Goal: Transaction & Acquisition: Book appointment/travel/reservation

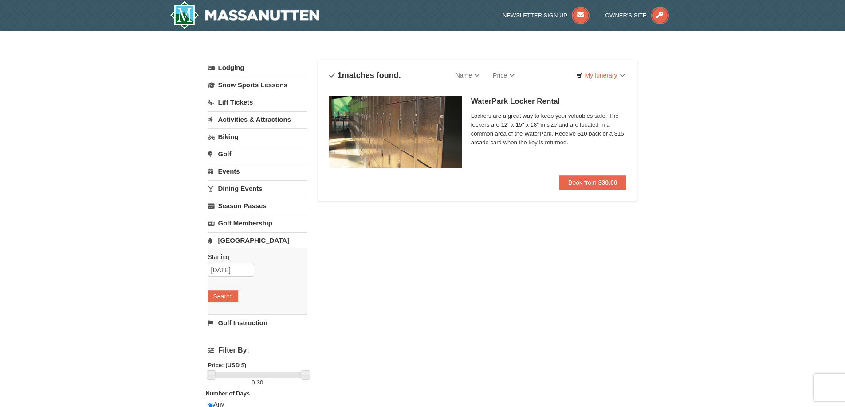
click at [233, 112] on link "Activities & Attractions" at bounding box center [257, 119] width 99 height 16
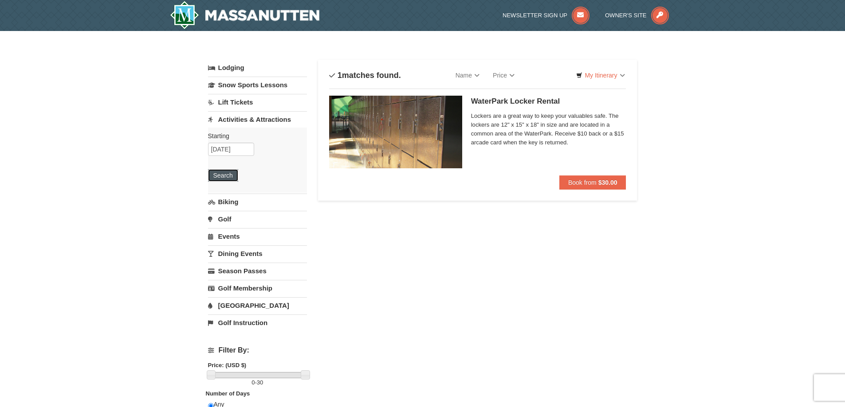
click at [224, 176] on button "Search" at bounding box center [223, 175] width 30 height 12
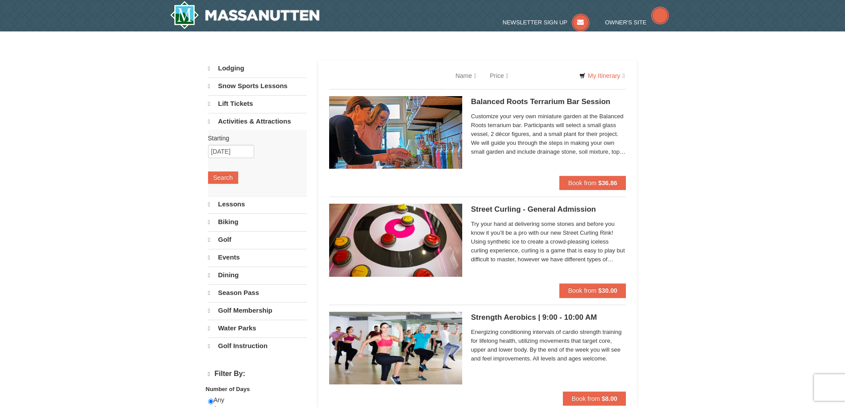
select select "9"
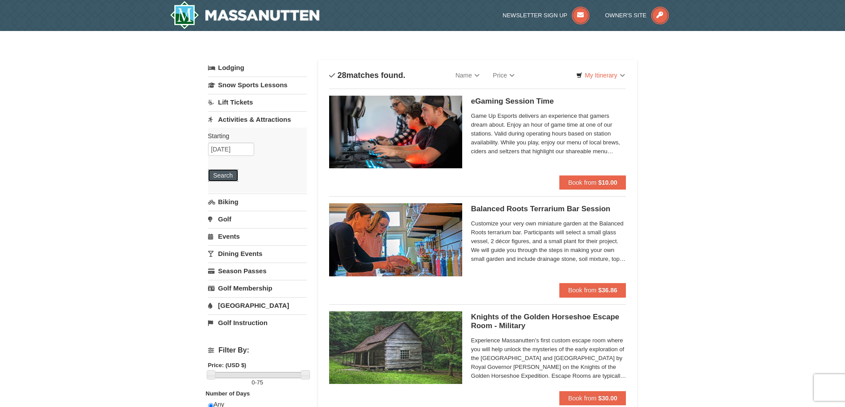
click at [225, 171] on button "Search" at bounding box center [223, 175] width 30 height 12
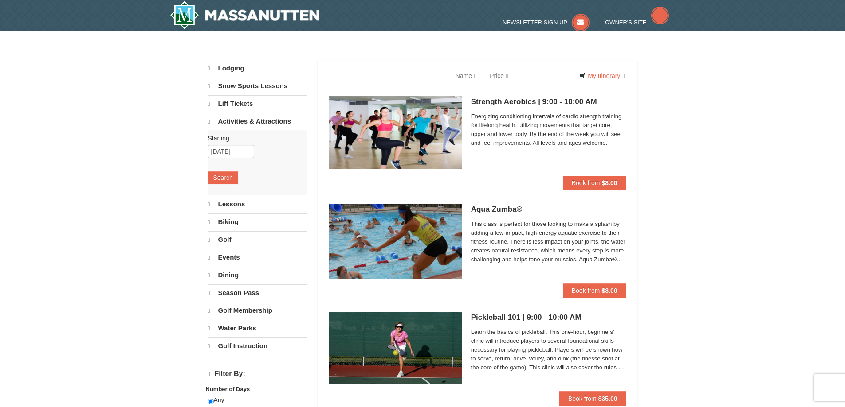
select select "9"
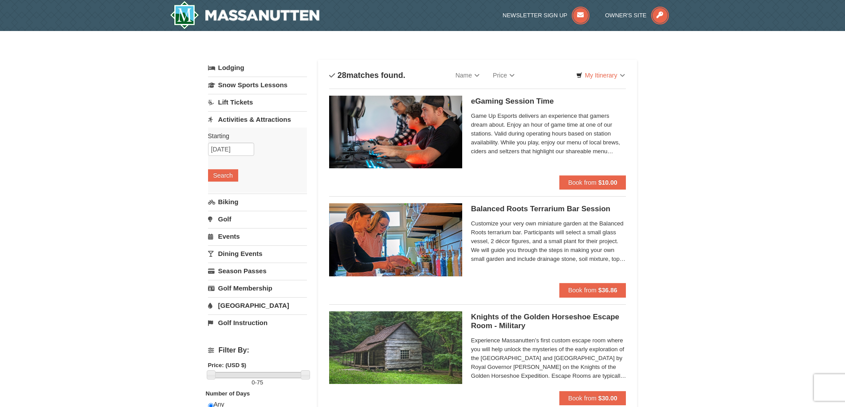
click at [224, 63] on link "Lodging" at bounding box center [257, 68] width 99 height 16
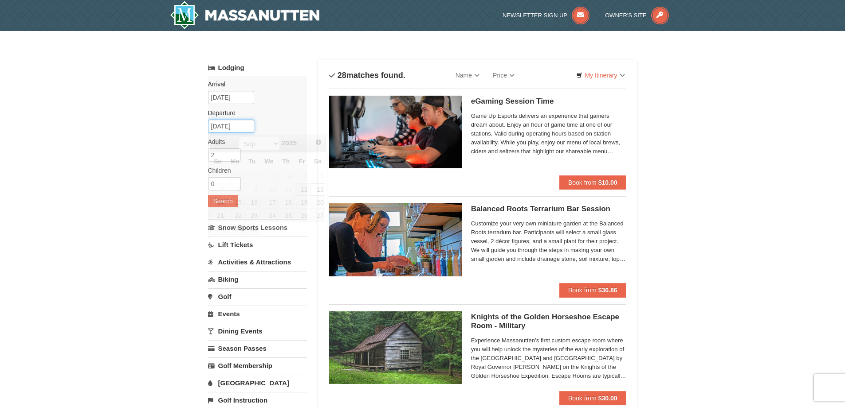
click at [234, 125] on input "[DATE]" at bounding box center [231, 126] width 46 height 13
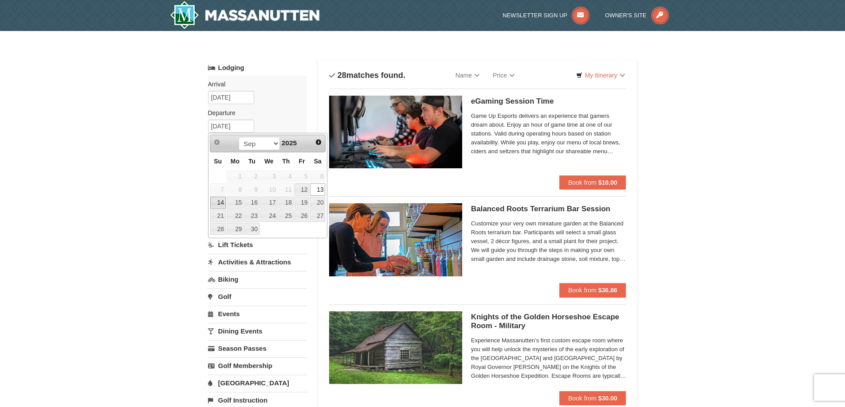
click at [221, 206] on link "14" at bounding box center [218, 203] width 16 height 12
type input "09/14/2025"
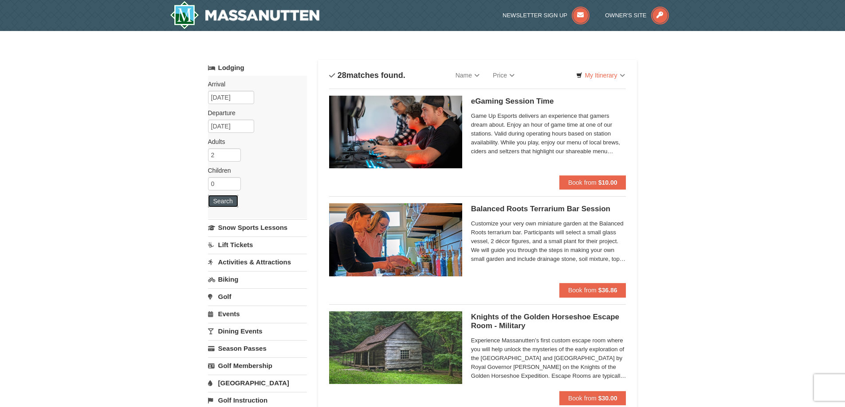
click at [220, 201] on button "Search" at bounding box center [223, 201] width 30 height 12
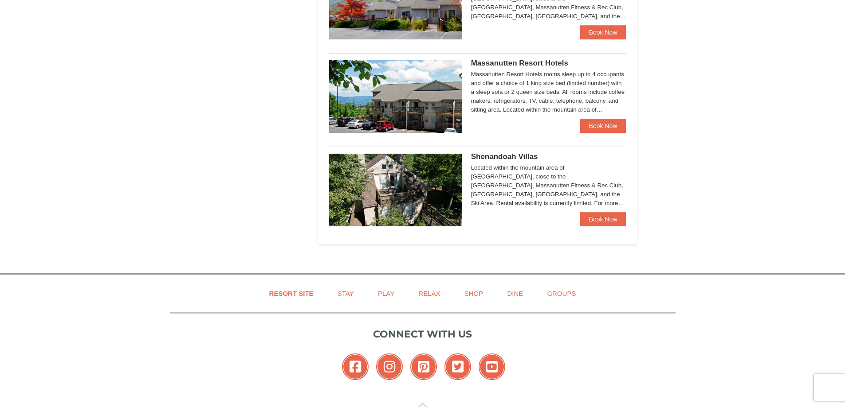
scroll to position [576, 0]
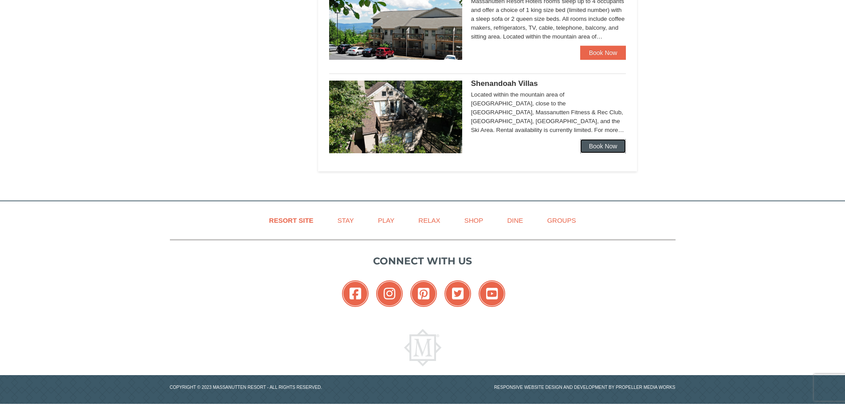
click at [605, 144] on link "Book Now" at bounding box center [603, 146] width 46 height 14
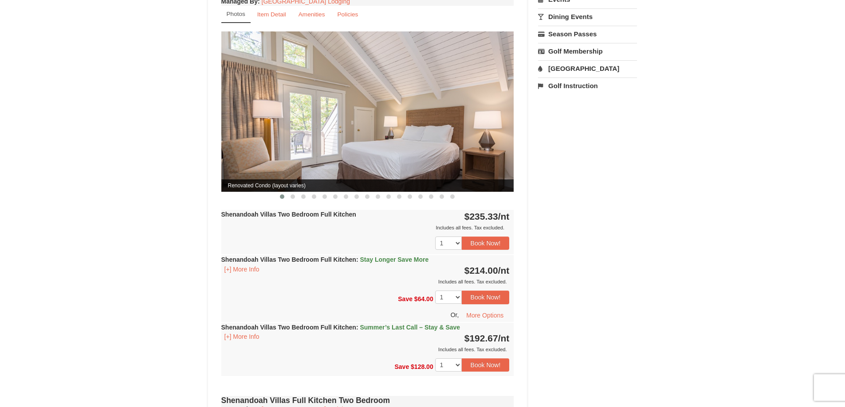
scroll to position [310, 0]
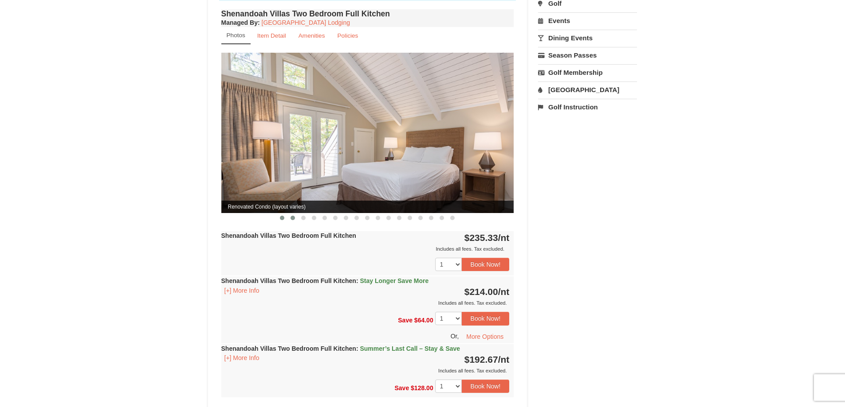
click at [291, 214] on button at bounding box center [292, 218] width 11 height 9
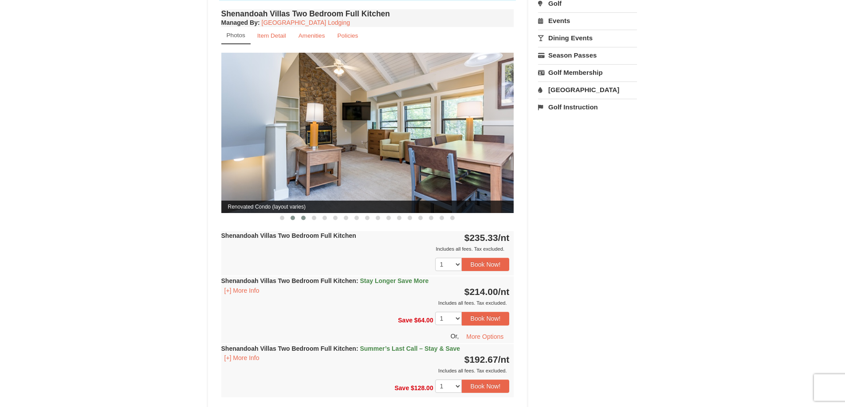
click at [300, 214] on button at bounding box center [303, 218] width 11 height 9
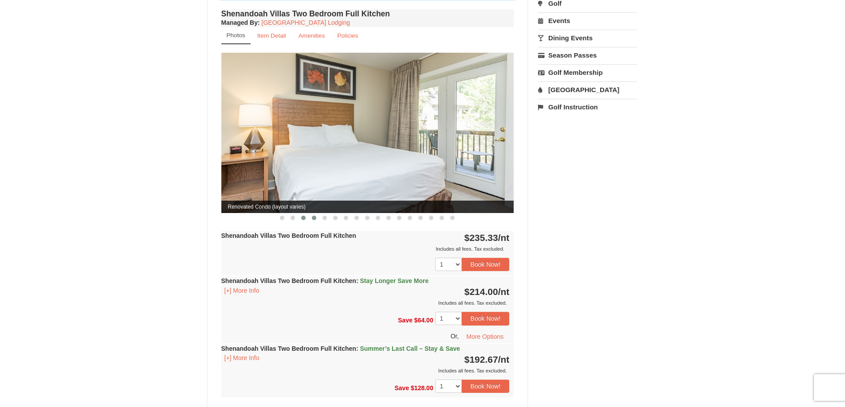
click at [311, 214] on button at bounding box center [314, 218] width 11 height 9
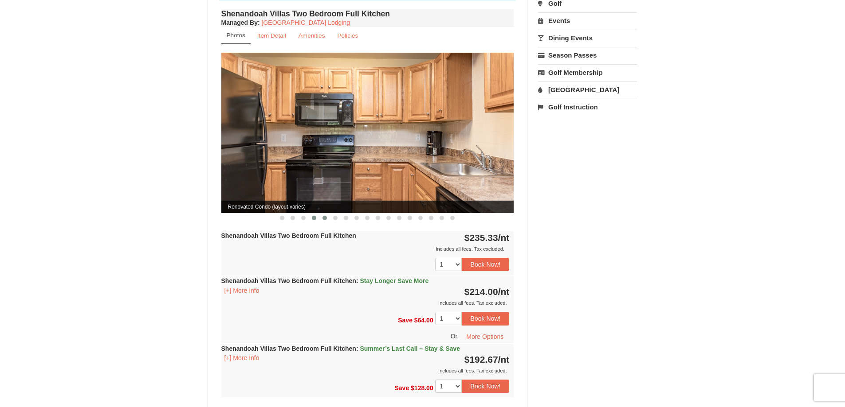
click at [320, 214] on button at bounding box center [324, 218] width 11 height 9
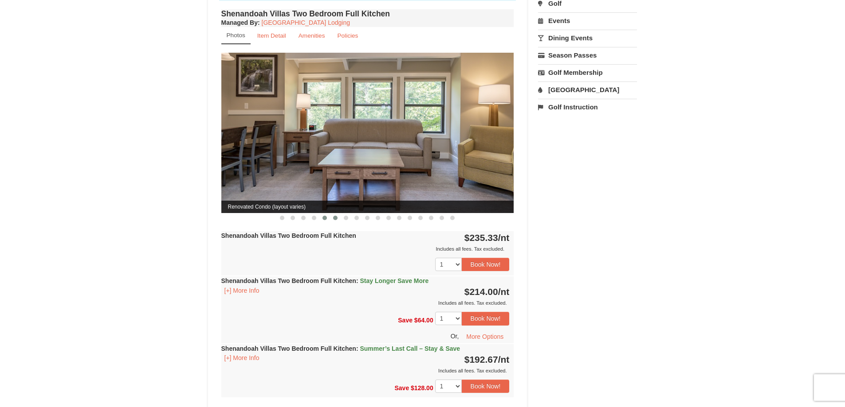
click at [333, 216] on span at bounding box center [335, 218] width 4 height 4
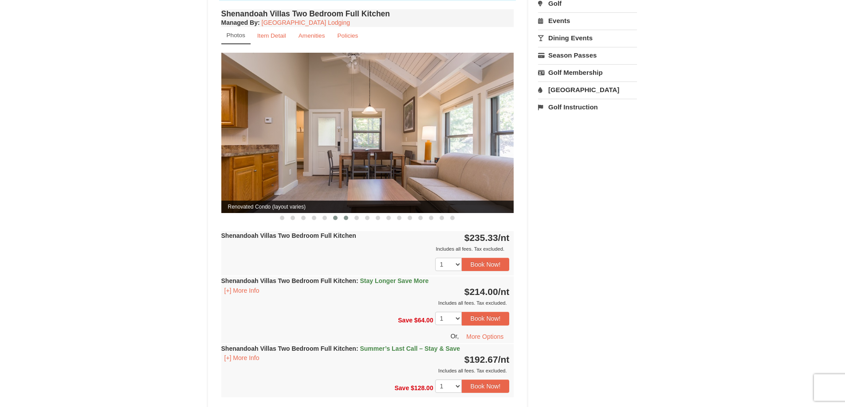
click at [349, 214] on button at bounding box center [346, 218] width 11 height 9
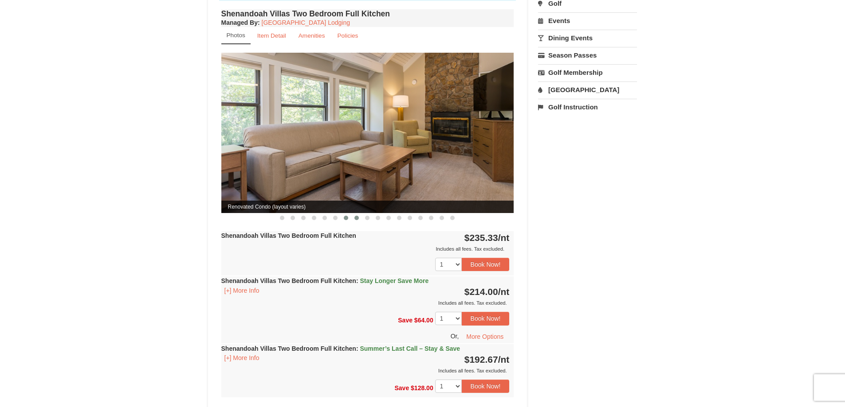
click at [355, 216] on span at bounding box center [356, 218] width 4 height 4
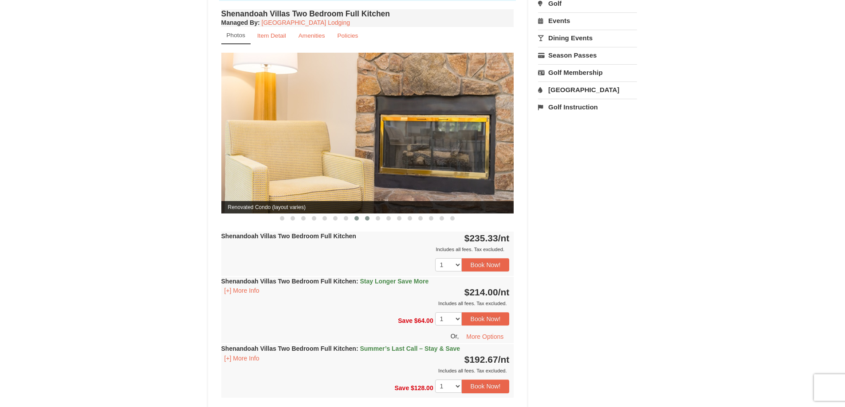
click at [366, 216] on span at bounding box center [367, 218] width 4 height 4
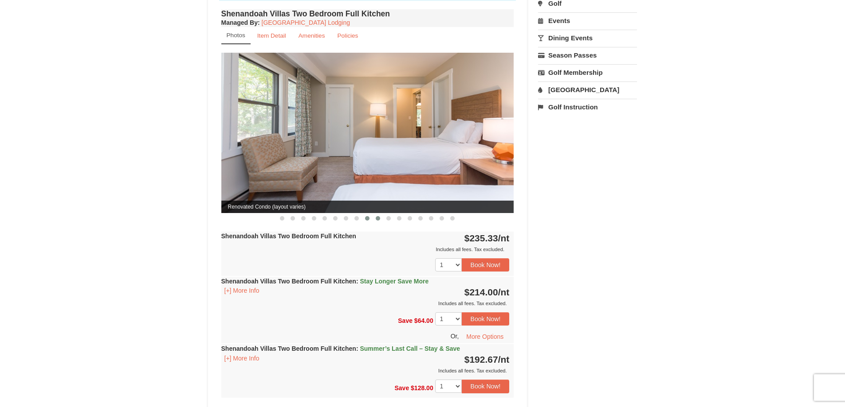
click at [377, 216] on span at bounding box center [378, 218] width 4 height 4
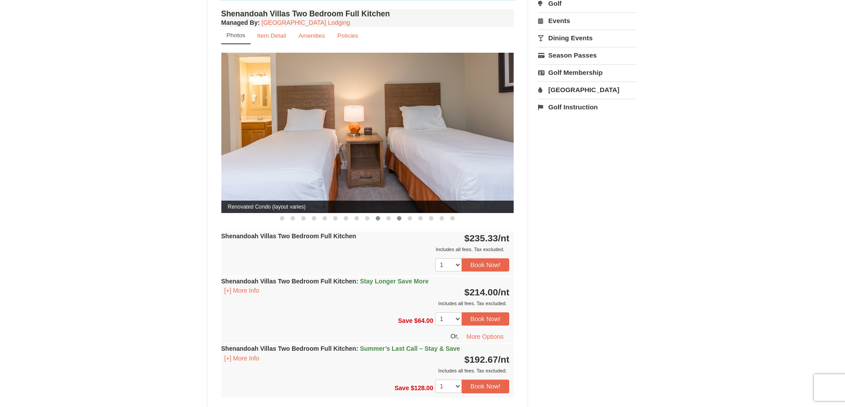
click at [400, 216] on span at bounding box center [399, 218] width 4 height 4
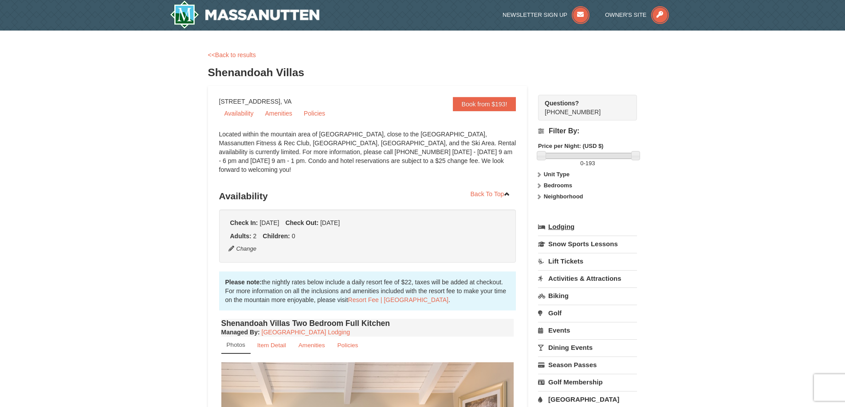
scroll to position [0, 0]
click at [236, 52] on link "<<Back to results" at bounding box center [232, 55] width 48 height 7
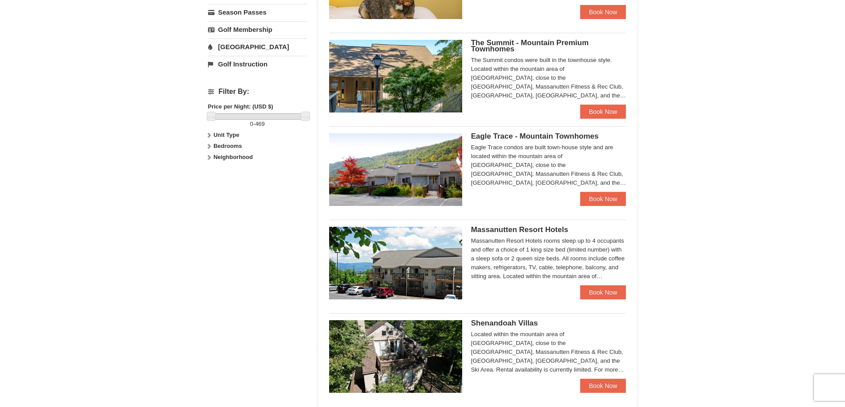
scroll to position [316, 0]
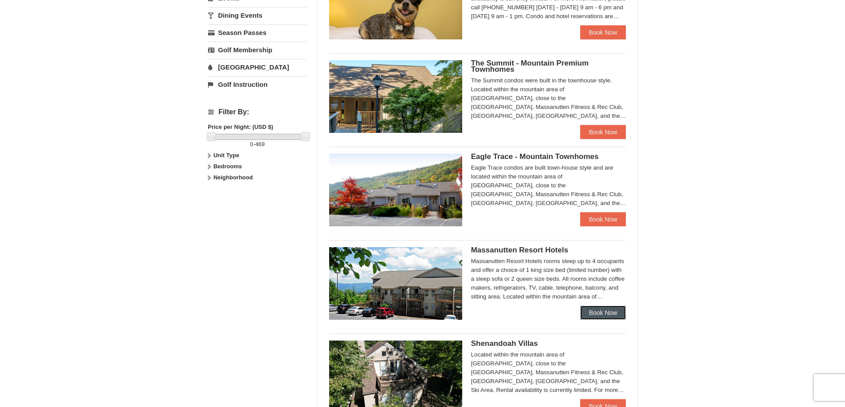
click at [618, 312] on link "Book Now" at bounding box center [603, 313] width 46 height 14
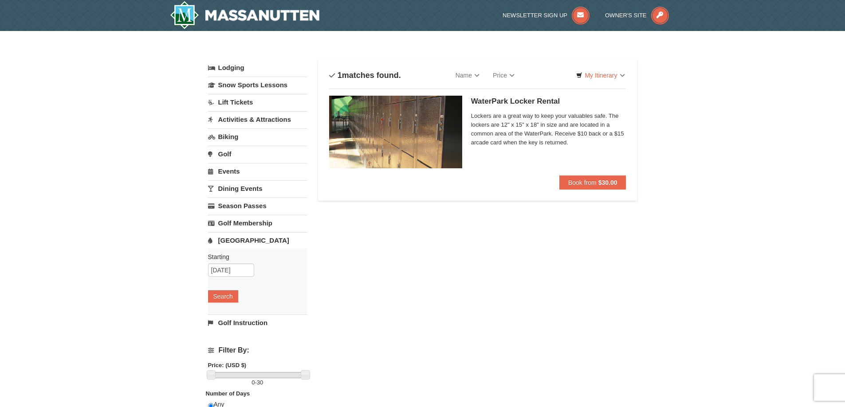
click at [237, 122] on link "Activities & Attractions" at bounding box center [257, 119] width 99 height 16
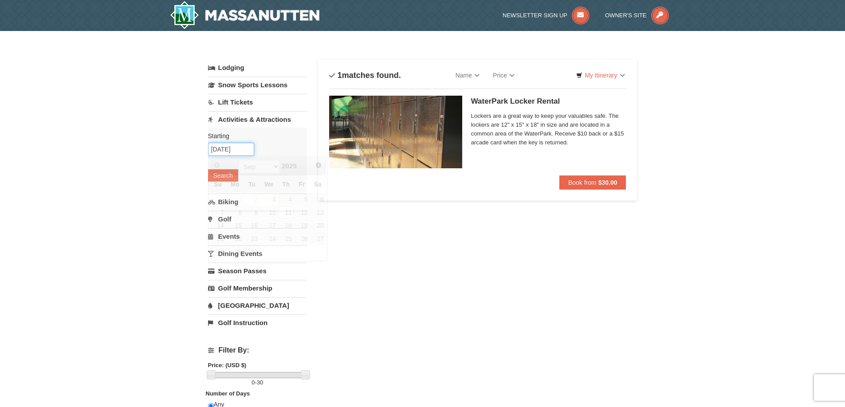
click at [234, 153] on input "[DATE]" at bounding box center [231, 149] width 46 height 13
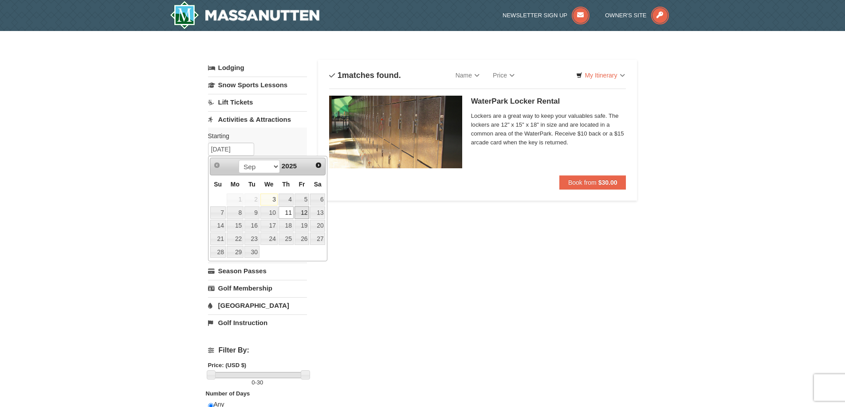
click at [306, 215] on link "12" at bounding box center [301, 213] width 15 height 12
type input "[DATE]"
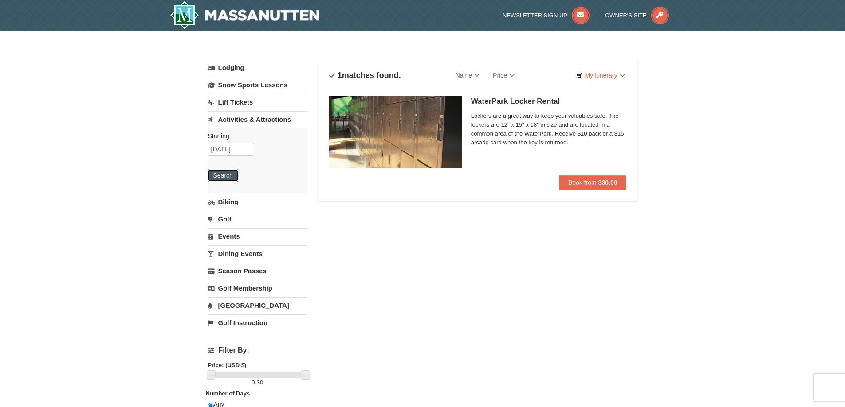
click at [228, 172] on button "Search" at bounding box center [223, 175] width 30 height 12
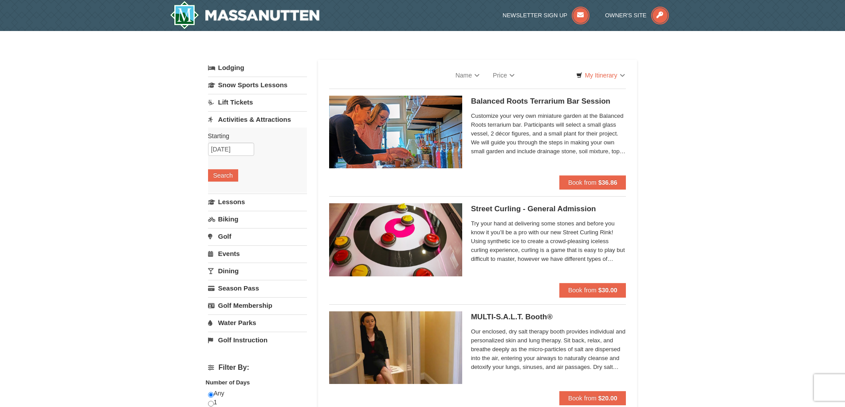
select select "9"
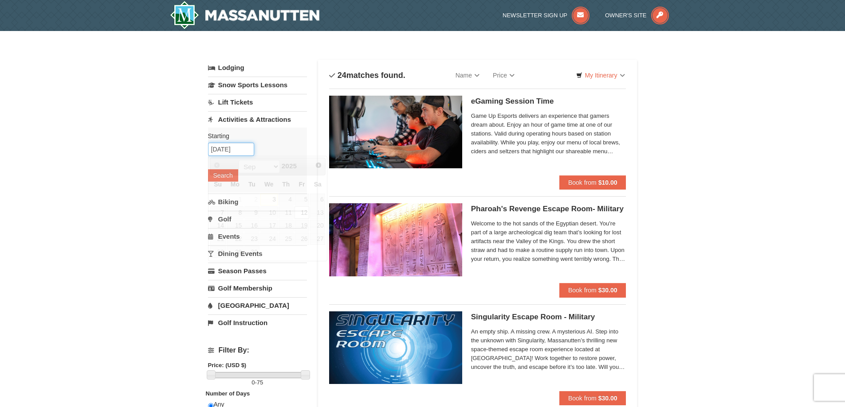
click at [217, 152] on input "09/12/2025" at bounding box center [231, 149] width 46 height 13
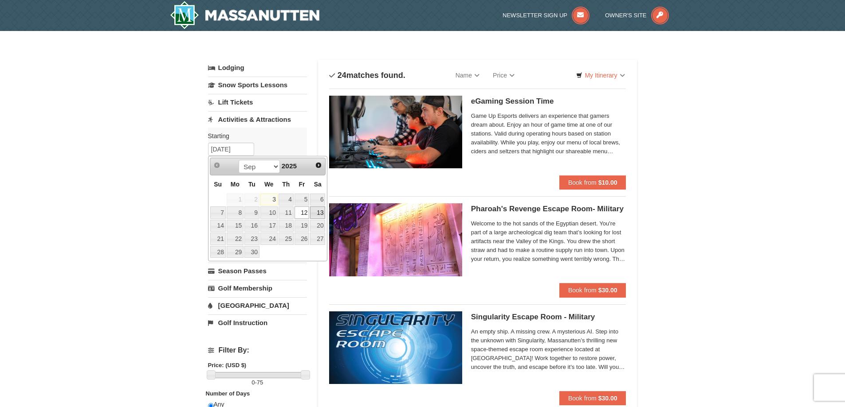
click at [321, 212] on link "13" at bounding box center [317, 213] width 15 height 12
type input "09/13/2025"
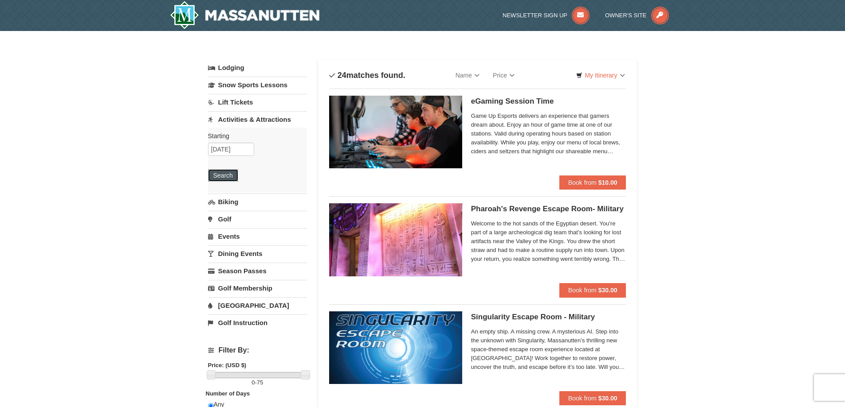
click at [225, 174] on button "Search" at bounding box center [223, 175] width 30 height 12
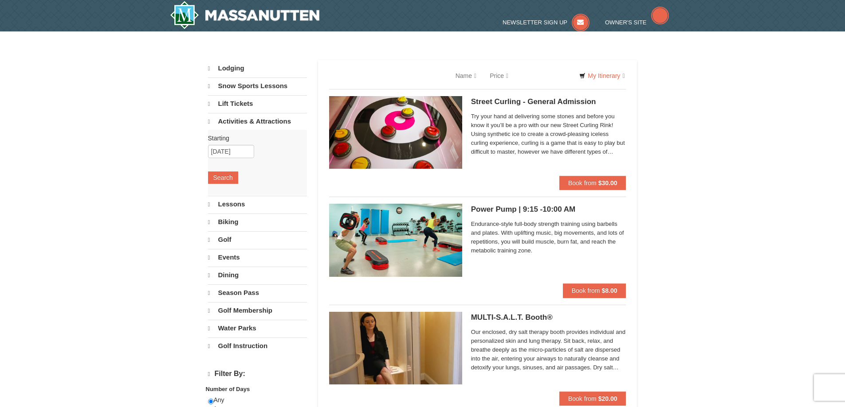
select select "9"
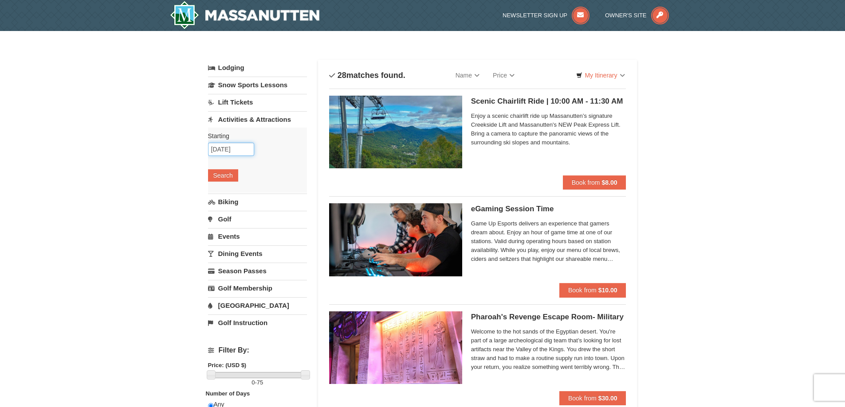
click at [223, 150] on input "09/13/2025" at bounding box center [231, 149] width 46 height 13
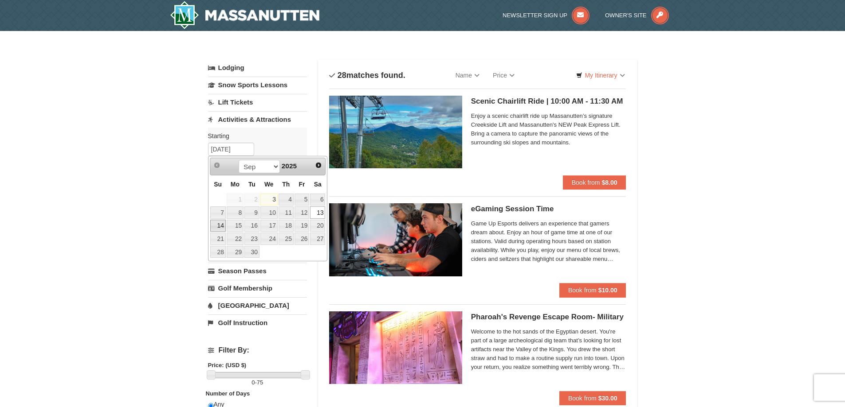
click at [224, 229] on link "14" at bounding box center [218, 226] width 16 height 12
type input "[DATE]"
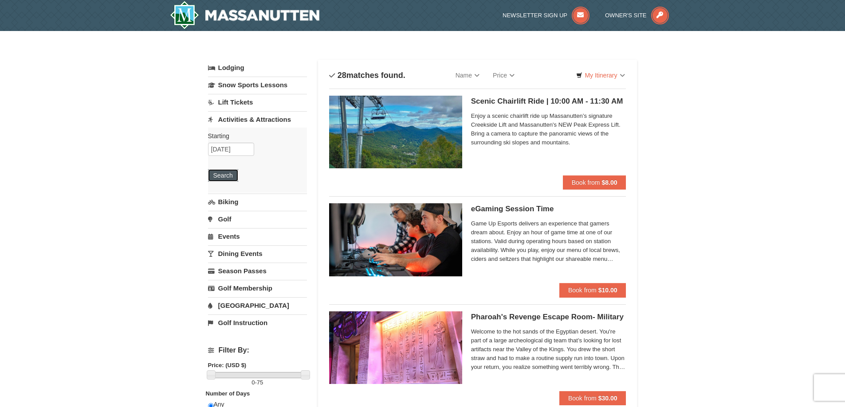
click at [227, 179] on button "Search" at bounding box center [223, 175] width 30 height 12
click at [243, 147] on input "[DATE]" at bounding box center [231, 149] width 46 height 13
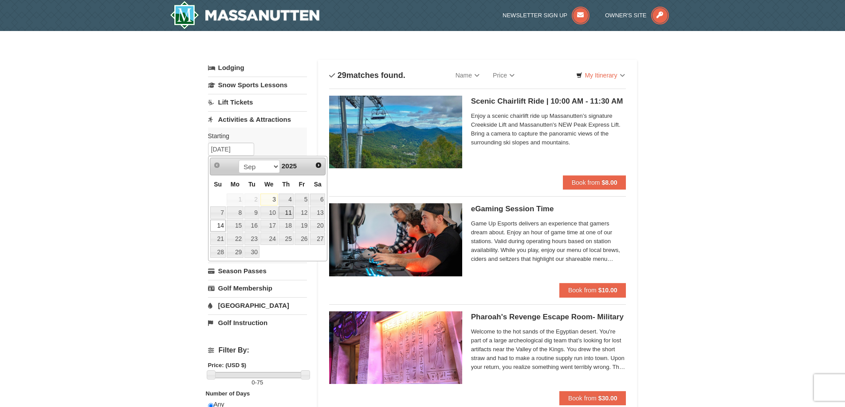
click at [290, 215] on link "11" at bounding box center [285, 213] width 15 height 12
type input "[DATE]"
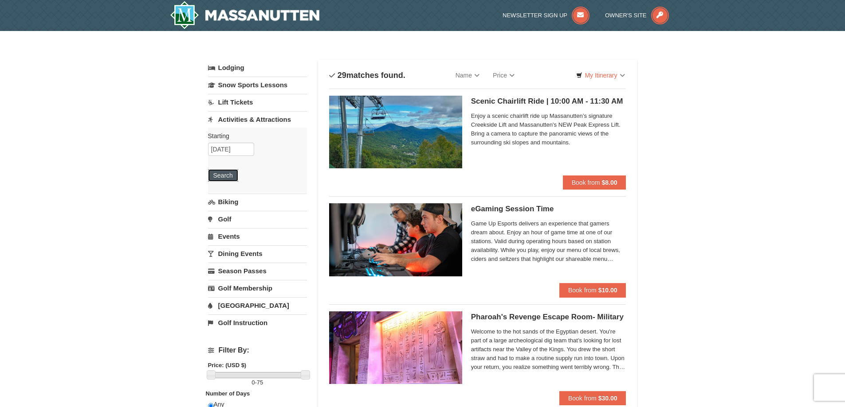
click at [231, 172] on button "Search" at bounding box center [223, 175] width 30 height 12
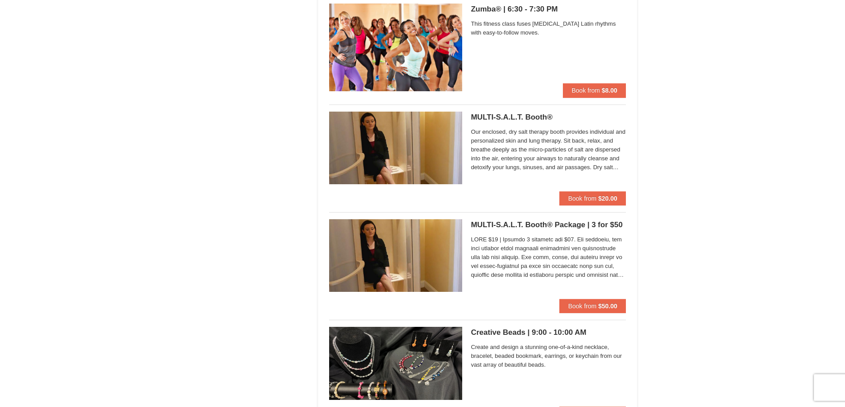
scroll to position [1729, 0]
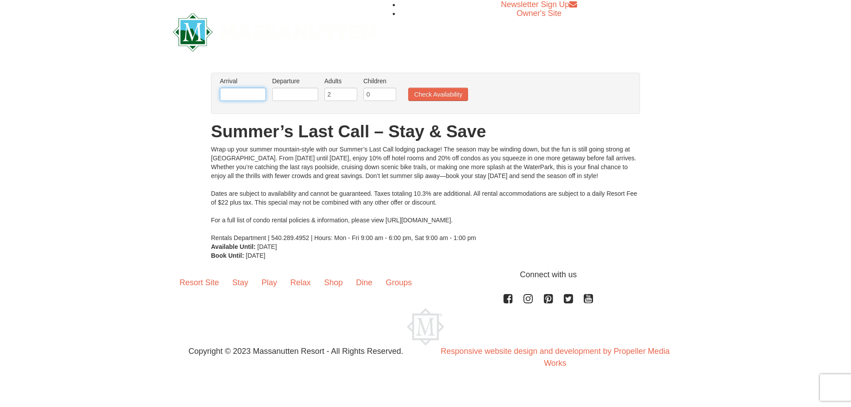
click at [244, 97] on input "text" at bounding box center [243, 94] width 46 height 13
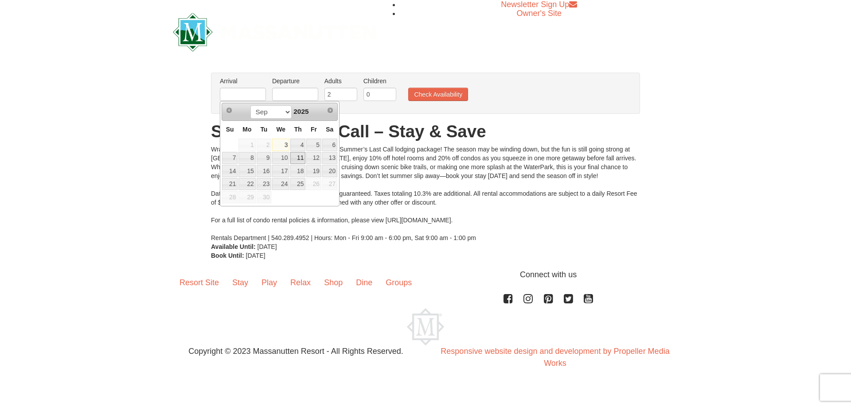
click at [302, 156] on link "11" at bounding box center [297, 158] width 15 height 12
type input "[DATE]"
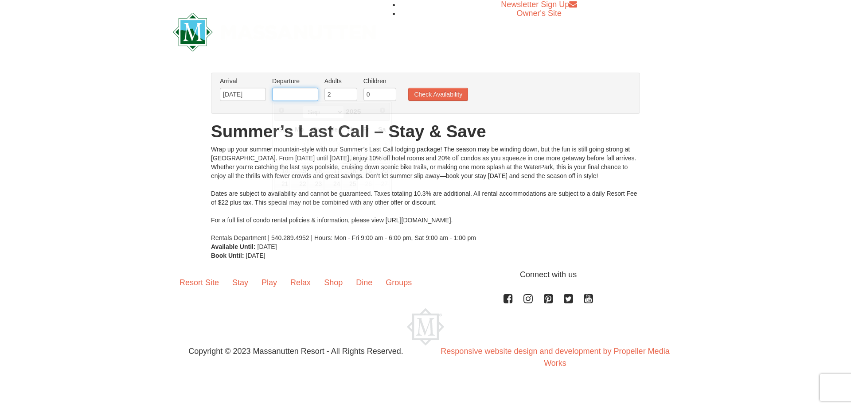
click at [279, 93] on input "text" at bounding box center [295, 94] width 46 height 13
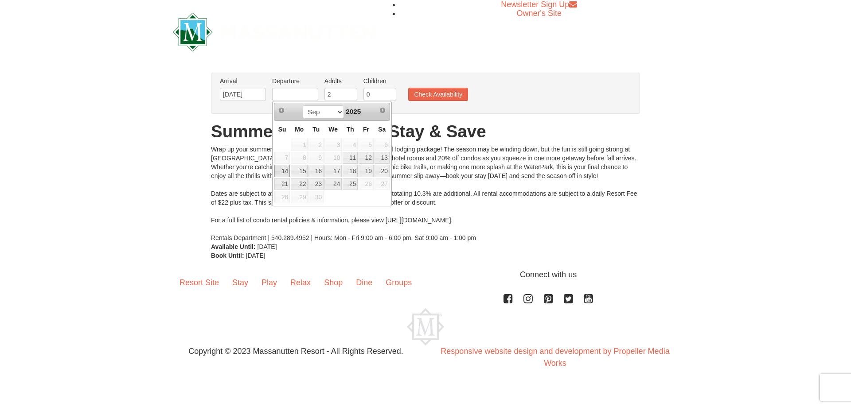
click at [281, 166] on link "14" at bounding box center [282, 171] width 16 height 12
type input "[DATE]"
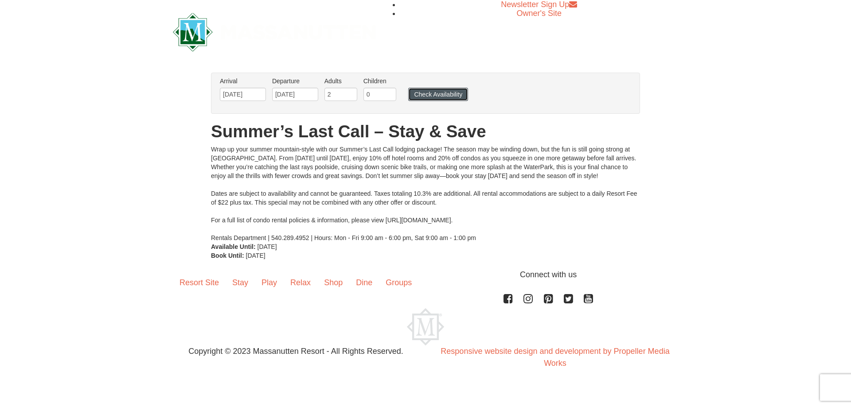
click at [429, 94] on button "Check Availability" at bounding box center [438, 94] width 60 height 13
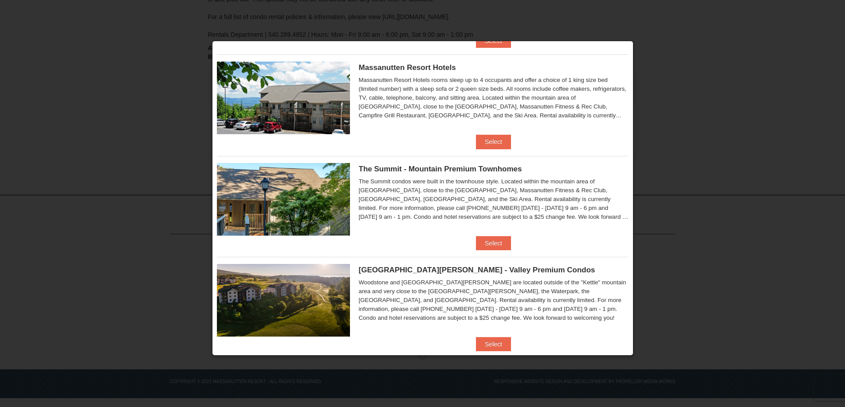
scroll to position [297, 0]
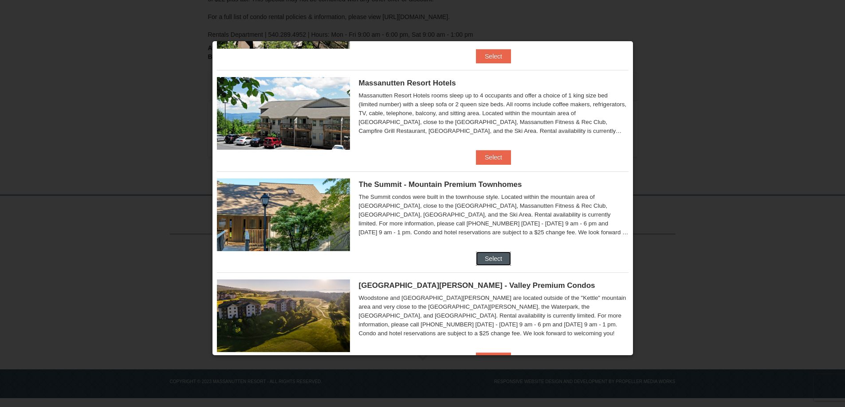
click at [490, 258] on button "Select" at bounding box center [493, 259] width 35 height 14
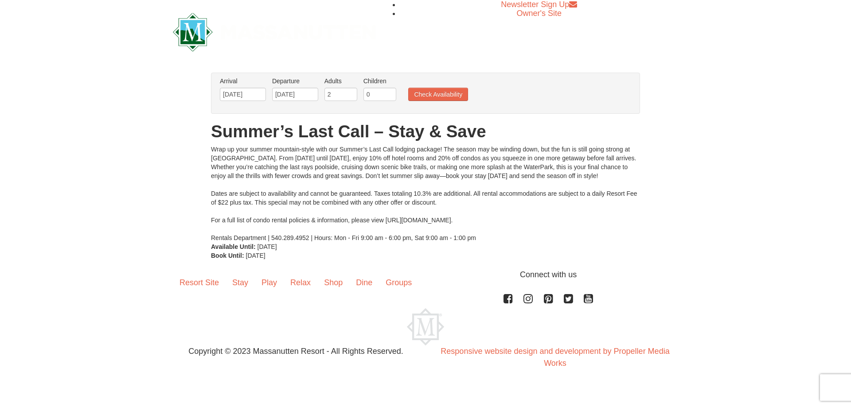
click at [439, 87] on ul "Arrival Please format dates MM/DD/YYYY Please format dates MM/DD/YYYY 09/11/202…" at bounding box center [421, 91] width 407 height 29
click at [439, 94] on button "Check Availability" at bounding box center [438, 94] width 60 height 13
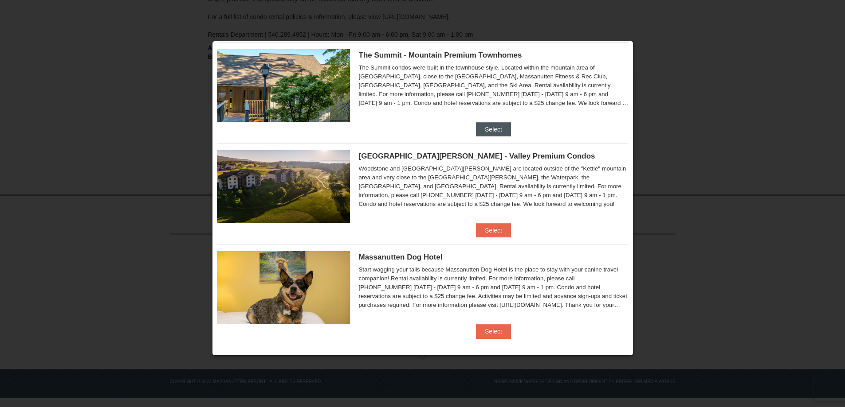
scroll to position [430, 0]
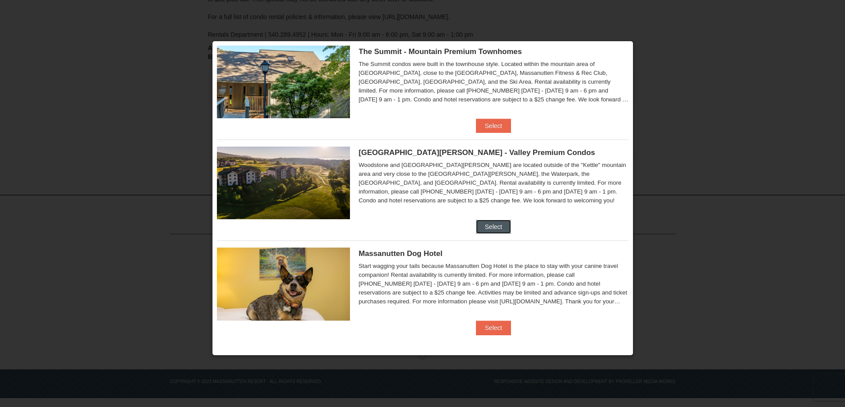
click at [488, 228] on button "Select" at bounding box center [493, 227] width 35 height 14
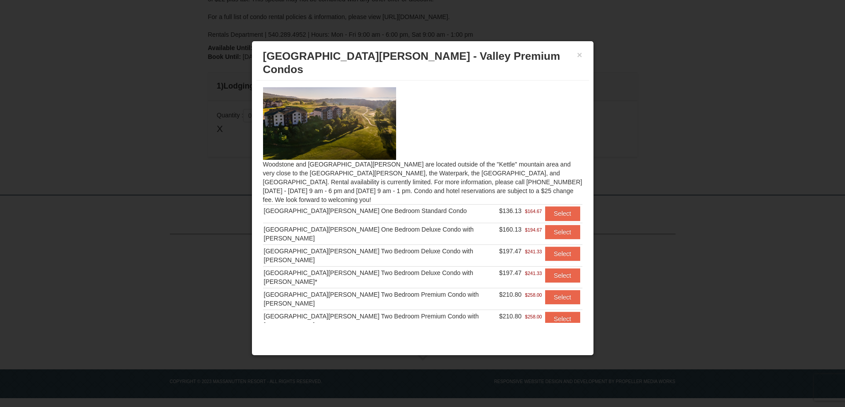
click at [362, 223] on td "[GEOGRAPHIC_DATA][PERSON_NAME] One Bedroom Deluxe Condo with [PERSON_NAME]" at bounding box center [380, 234] width 235 height 22
click at [582, 52] on div "× Woodstone Meadows - Valley Premium Condos" at bounding box center [422, 63] width 333 height 35
click at [576, 57] on h3 "[GEOGRAPHIC_DATA][PERSON_NAME] - Valley Premium Condos" at bounding box center [422, 63] width 319 height 27
click at [579, 54] on button "×" at bounding box center [579, 55] width 5 height 9
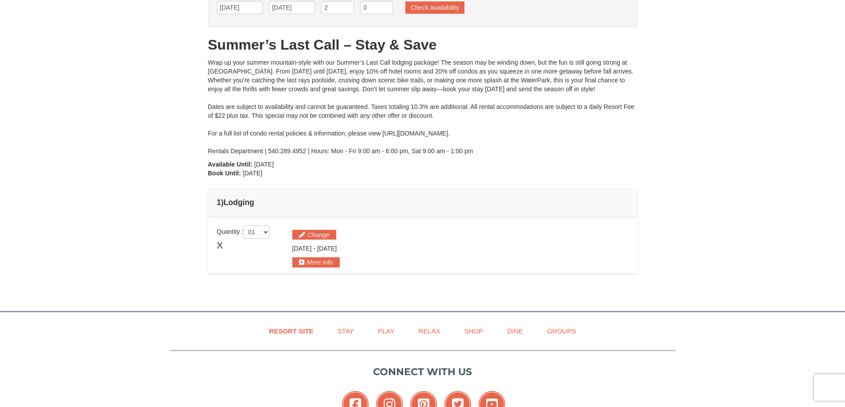
scroll to position [0, 0]
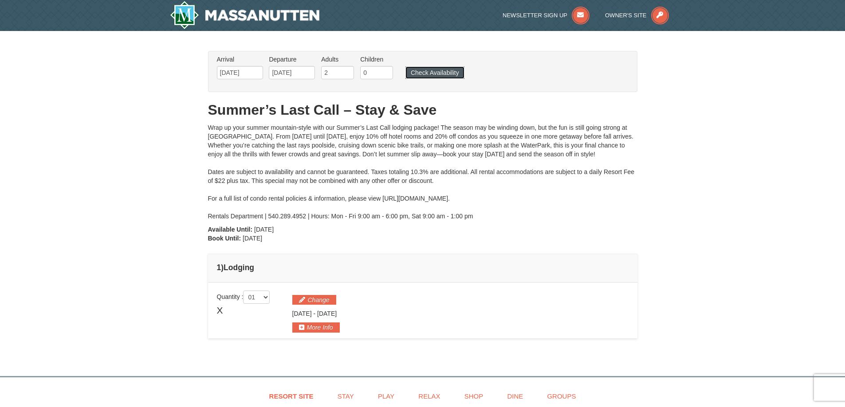
click at [415, 70] on button "Check Availability" at bounding box center [434, 73] width 59 height 12
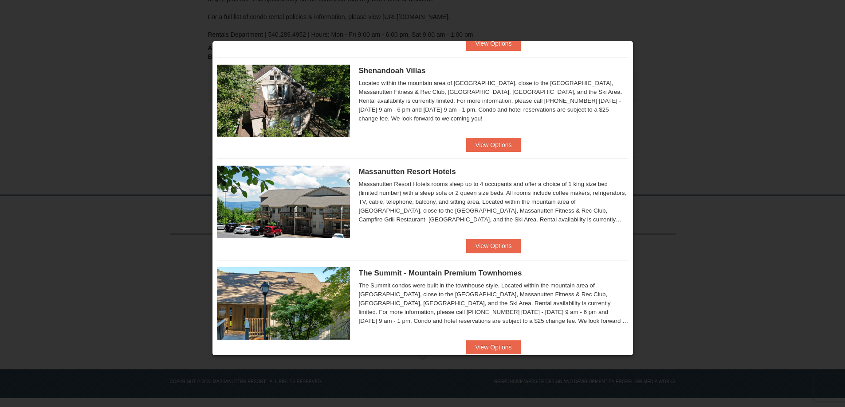
scroll to position [164, 0]
